Goal: Task Accomplishment & Management: Use online tool/utility

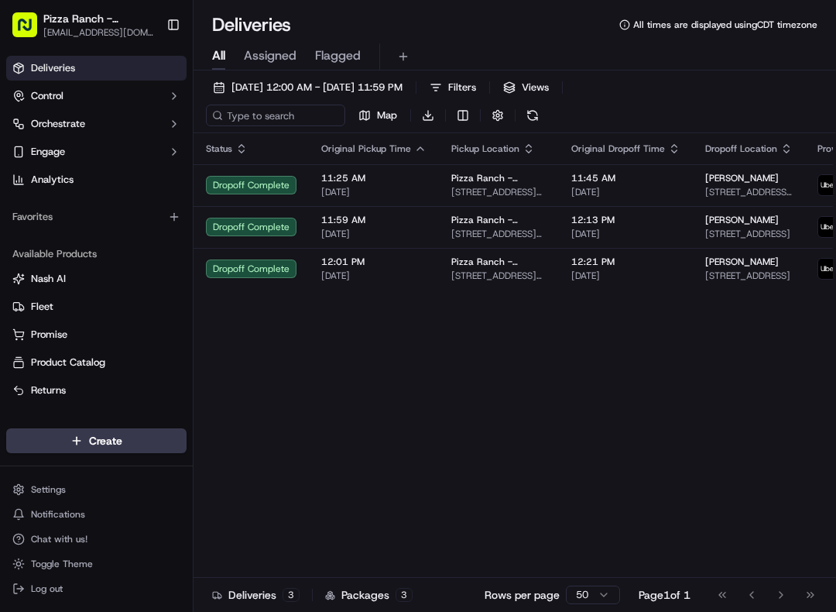
click at [538, 120] on button at bounding box center [533, 116] width 22 height 22
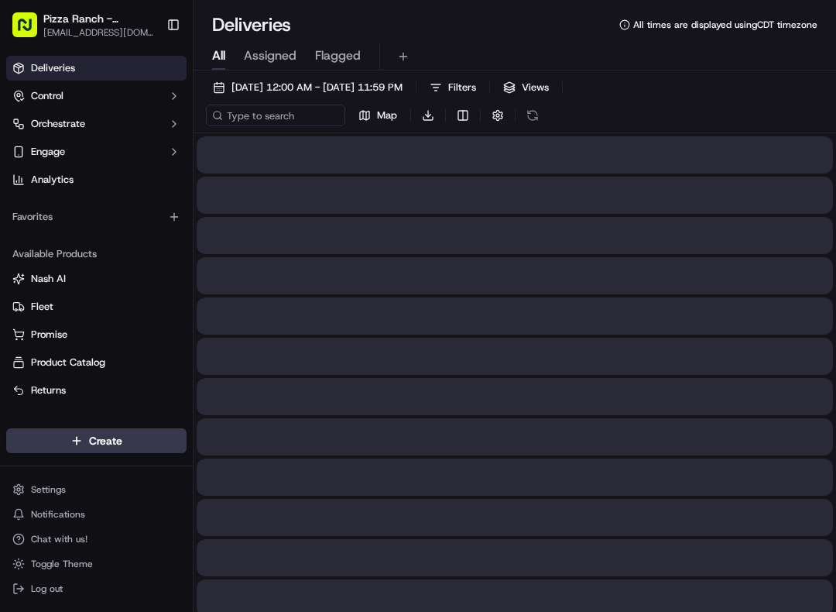
click at [535, 115] on button at bounding box center [533, 116] width 22 height 22
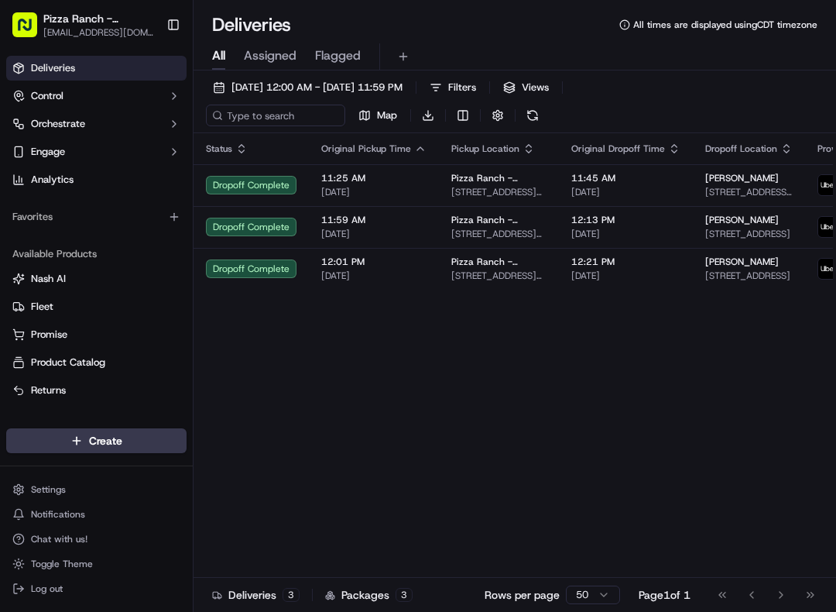
click at [534, 115] on button at bounding box center [533, 116] width 22 height 22
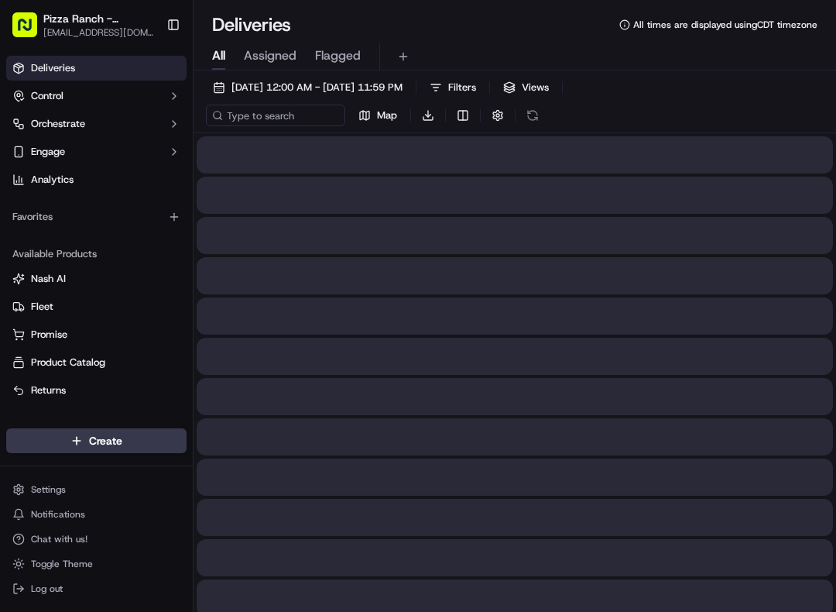
click at [531, 120] on button at bounding box center [533, 116] width 22 height 22
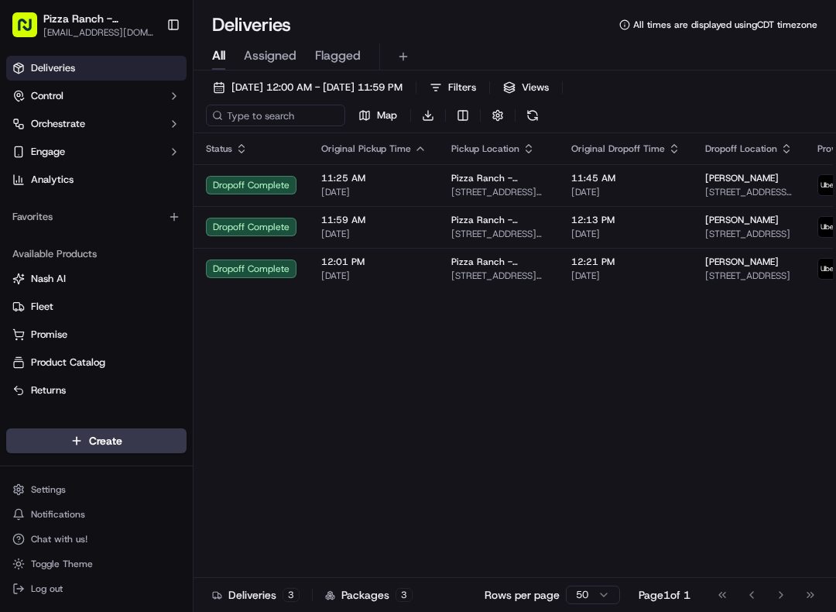
click at [531, 120] on button at bounding box center [533, 116] width 22 height 22
click at [531, 118] on button at bounding box center [533, 116] width 22 height 22
click at [531, 119] on button at bounding box center [533, 116] width 22 height 22
click at [532, 119] on button at bounding box center [533, 116] width 22 height 22
click at [529, 118] on button at bounding box center [533, 116] width 22 height 22
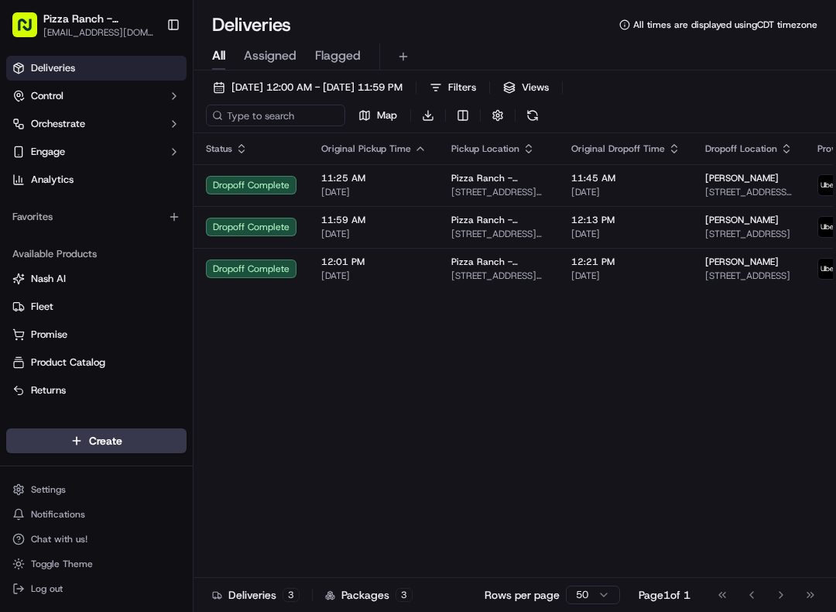
click at [536, 112] on button at bounding box center [533, 116] width 22 height 22
click at [543, 106] on div "Map Download" at bounding box center [375, 116] width 338 height 22
click at [536, 116] on button at bounding box center [533, 116] width 22 height 22
click at [532, 114] on button at bounding box center [533, 116] width 22 height 22
click at [527, 115] on button at bounding box center [533, 116] width 22 height 22
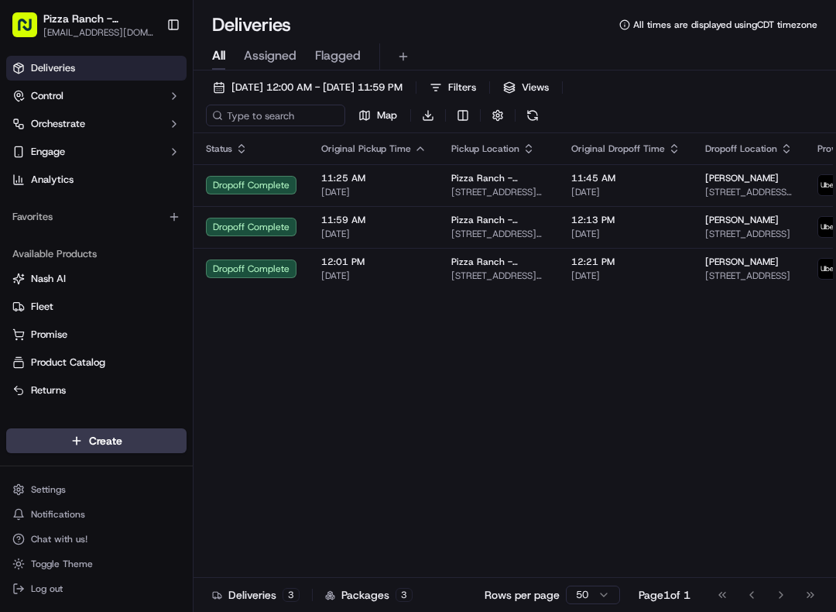
click at [543, 118] on button at bounding box center [533, 116] width 22 height 22
click at [543, 117] on button at bounding box center [533, 116] width 22 height 22
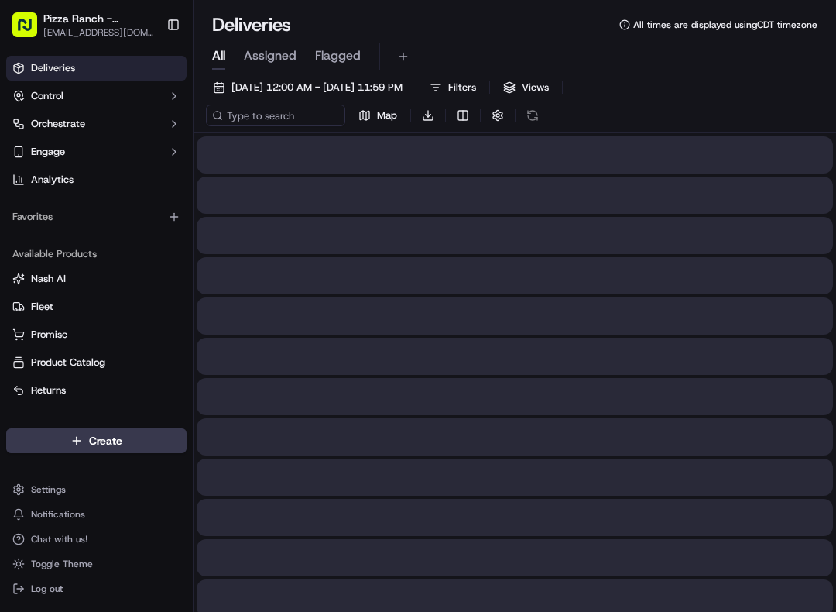
click at [540, 115] on button at bounding box center [533, 116] width 22 height 22
click at [540, 111] on button at bounding box center [533, 116] width 22 height 22
click at [540, 112] on button at bounding box center [533, 116] width 22 height 22
click at [545, 108] on div "[DATE] 12:00 AM - [DATE] 11:59 PM Filters Views Map Download" at bounding box center [515, 105] width 643 height 57
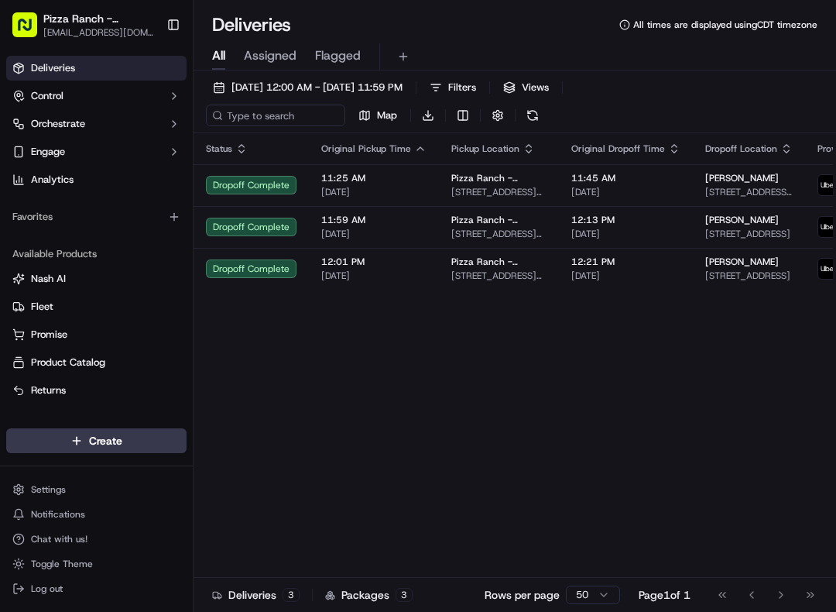
click at [483, 98] on button "Filters" at bounding box center [453, 88] width 60 height 22
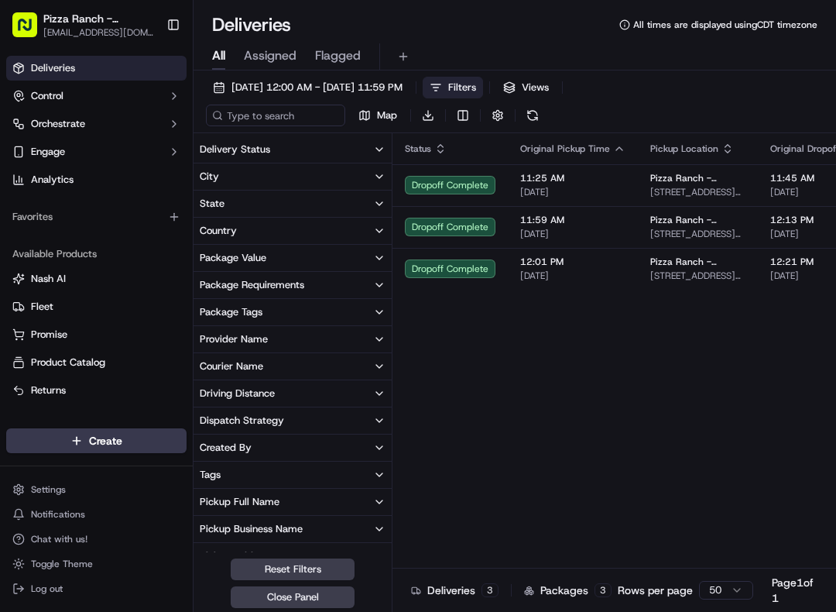
click at [550, 105] on div "[DATE] 12:00 AM - [DATE] 11:59 PM Filters Views Map Download" at bounding box center [515, 105] width 643 height 57
click at [483, 97] on button "Filters" at bounding box center [453, 88] width 60 height 22
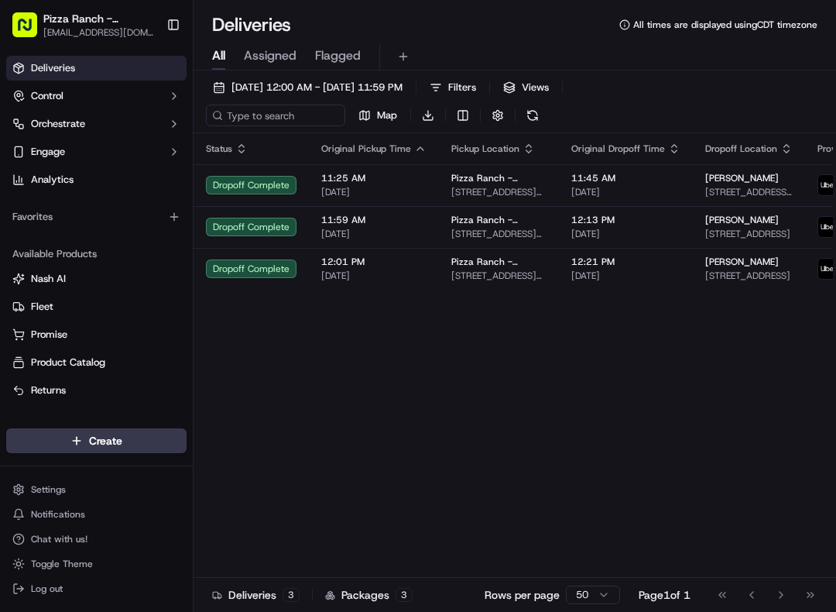
click at [548, 102] on div "[DATE] 12:00 AM - [DATE] 11:59 PM Filters Views Map Download" at bounding box center [515, 105] width 643 height 57
click at [483, 96] on button "Filters" at bounding box center [453, 88] width 60 height 22
click at [547, 104] on div "[DATE] 12:00 AM - [DATE] 11:59 PM Filters Views Map Download" at bounding box center [515, 105] width 643 height 57
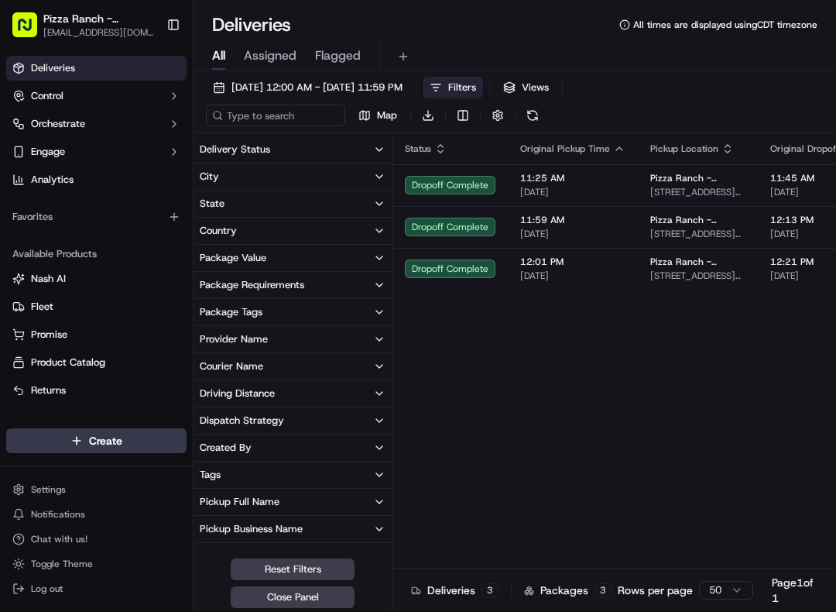
click at [550, 107] on div "[DATE] 12:00 AM - [DATE] 11:59 PM Filters Views Map Download" at bounding box center [515, 105] width 643 height 57
click at [533, 118] on button at bounding box center [533, 116] width 22 height 22
click at [549, 87] on span "Views" at bounding box center [535, 88] width 27 height 14
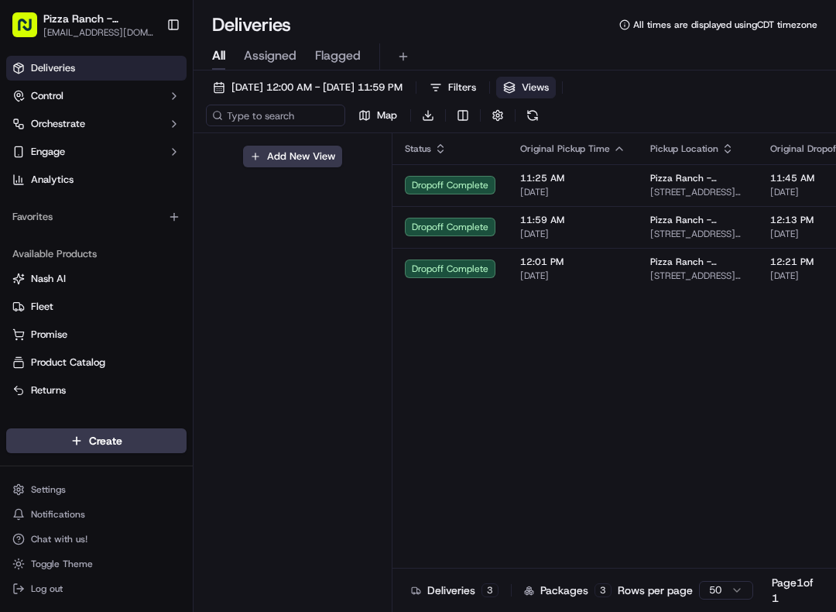
click at [543, 116] on button at bounding box center [533, 116] width 22 height 22
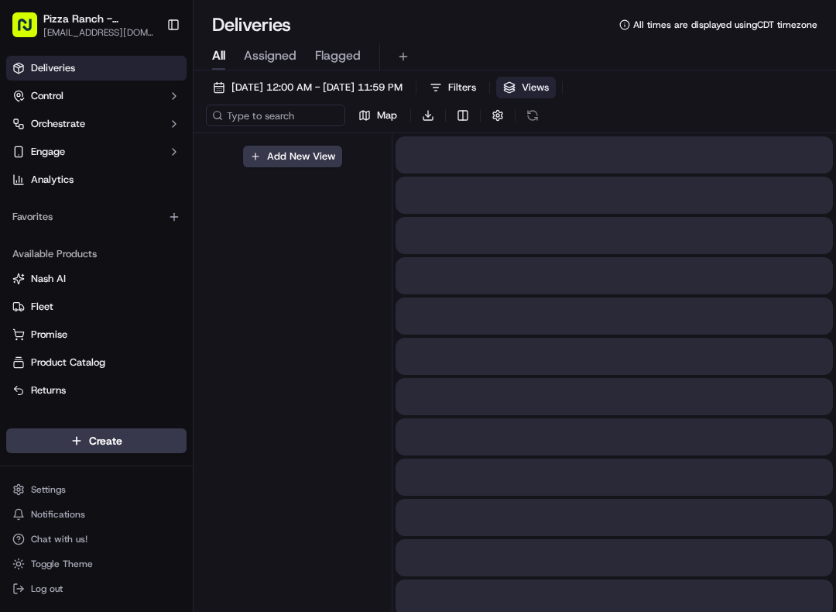
click at [547, 121] on div "[DATE] 12:00 AM - [DATE] 11:59 PM Filters Views Map Download" at bounding box center [515, 105] width 643 height 57
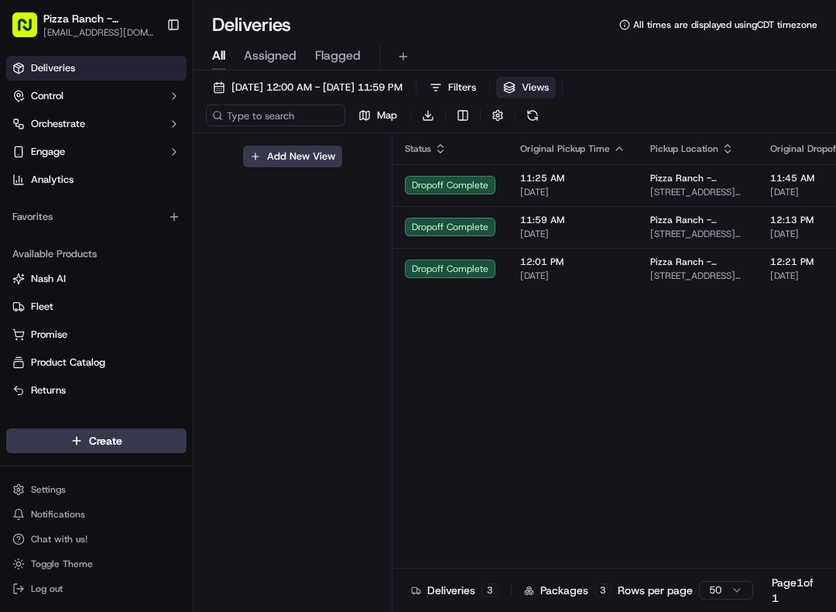
click at [545, 117] on div "[DATE] 12:00 AM - [DATE] 11:59 PM Filters Views Map Download" at bounding box center [515, 105] width 643 height 57
click at [542, 105] on button at bounding box center [533, 116] width 22 height 22
click at [547, 111] on div "[DATE] 12:00 AM - [DATE] 11:59 PM Filters Views Map Download" at bounding box center [515, 105] width 643 height 57
click at [545, 111] on div "[DATE] 12:00 AM - [DATE] 11:59 PM Filters Views Map Download" at bounding box center [515, 105] width 643 height 57
click at [540, 115] on button at bounding box center [533, 116] width 22 height 22
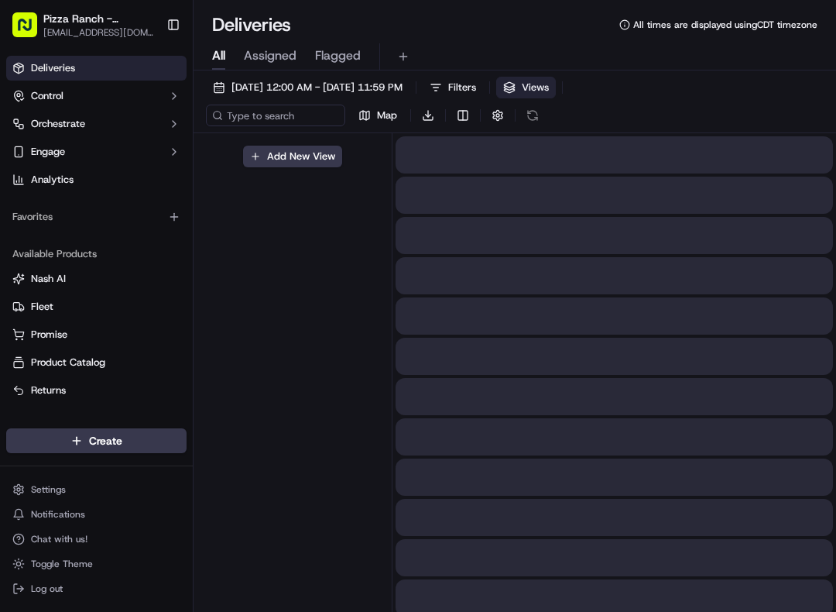
click at [540, 114] on div "Map Download" at bounding box center [375, 116] width 338 height 22
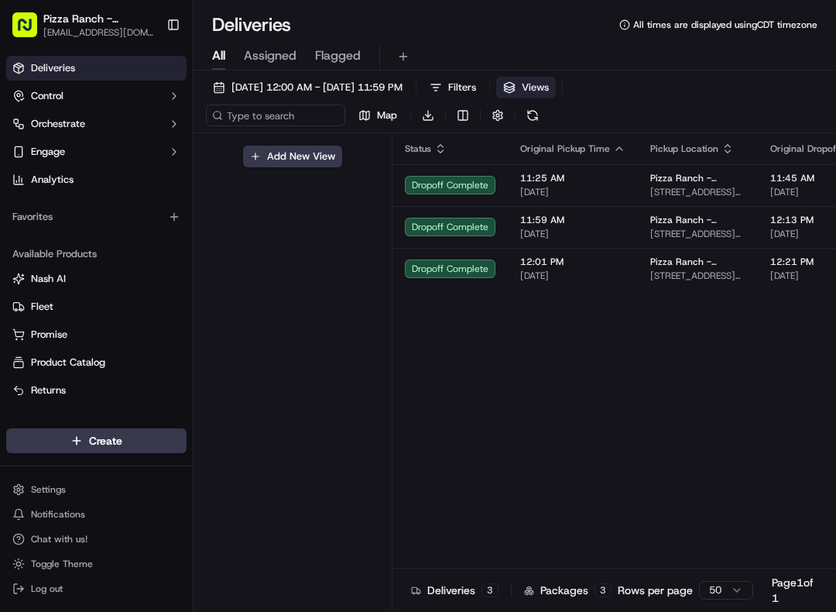
click at [540, 118] on button at bounding box center [533, 116] width 22 height 22
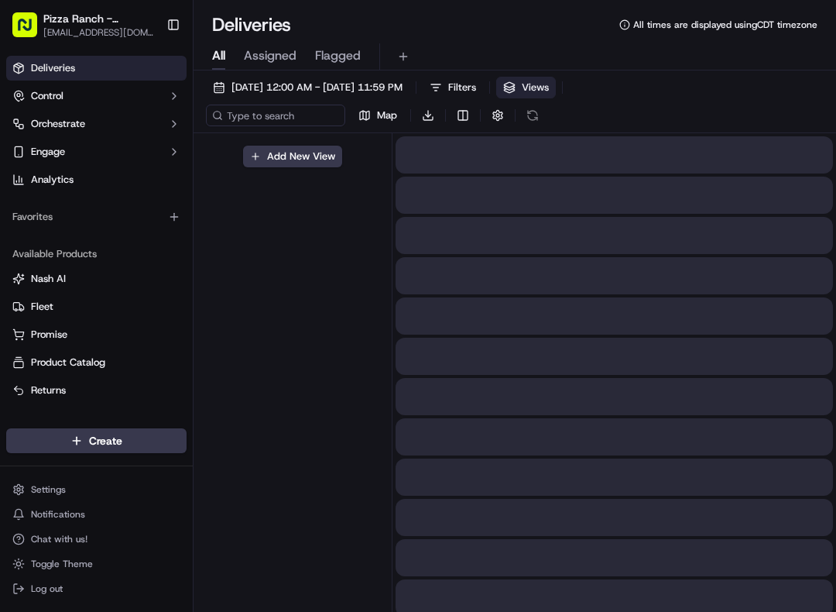
click at [542, 111] on button at bounding box center [533, 116] width 22 height 22
click at [547, 113] on div "[DATE] 12:00 AM - [DATE] 11:59 PM Filters Views Map Download" at bounding box center [515, 105] width 643 height 57
click at [541, 111] on button at bounding box center [533, 116] width 22 height 22
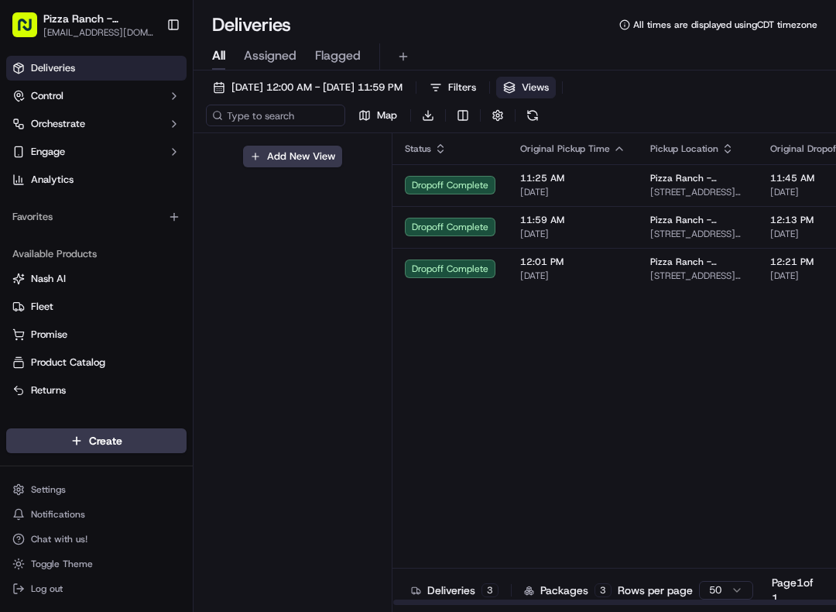
scroll to position [0, -1]
click at [272, 328] on div "Add New View" at bounding box center [293, 387] width 199 height 509
click at [530, 116] on button at bounding box center [533, 116] width 22 height 22
click at [524, 115] on button at bounding box center [533, 116] width 22 height 22
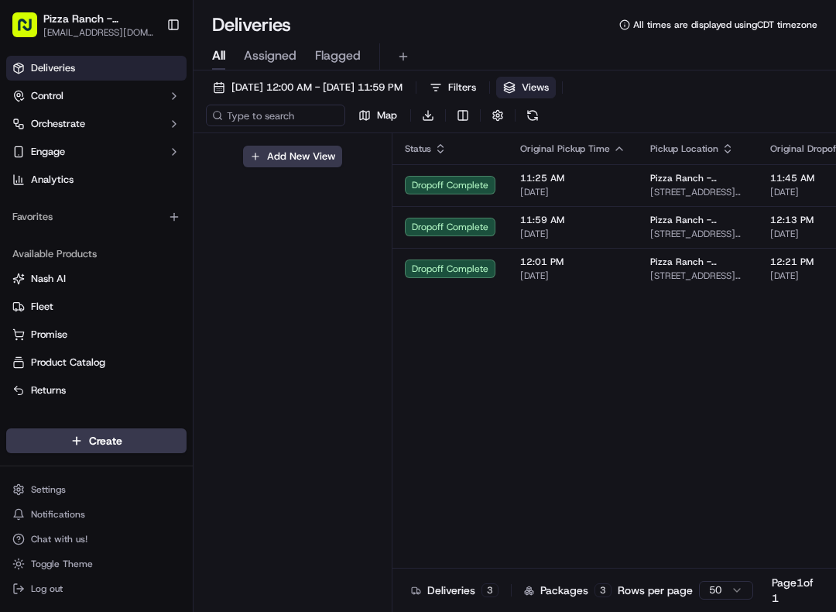
click at [538, 115] on button at bounding box center [533, 116] width 22 height 22
